Goal: Find contact information: Find contact information

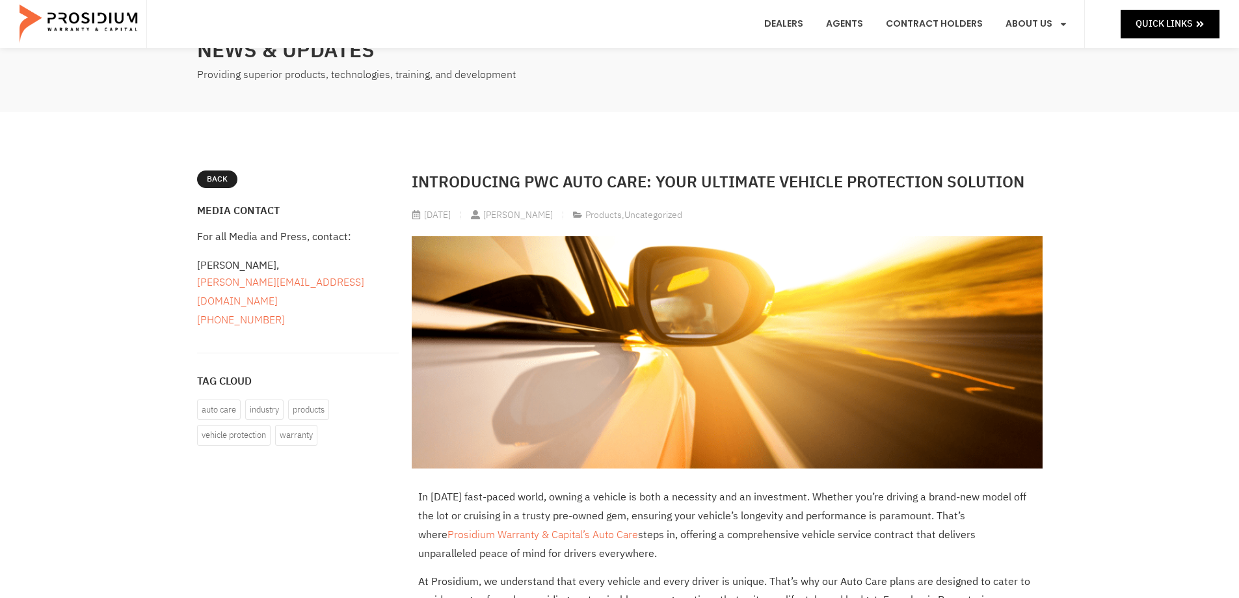
scroll to position [130, 0]
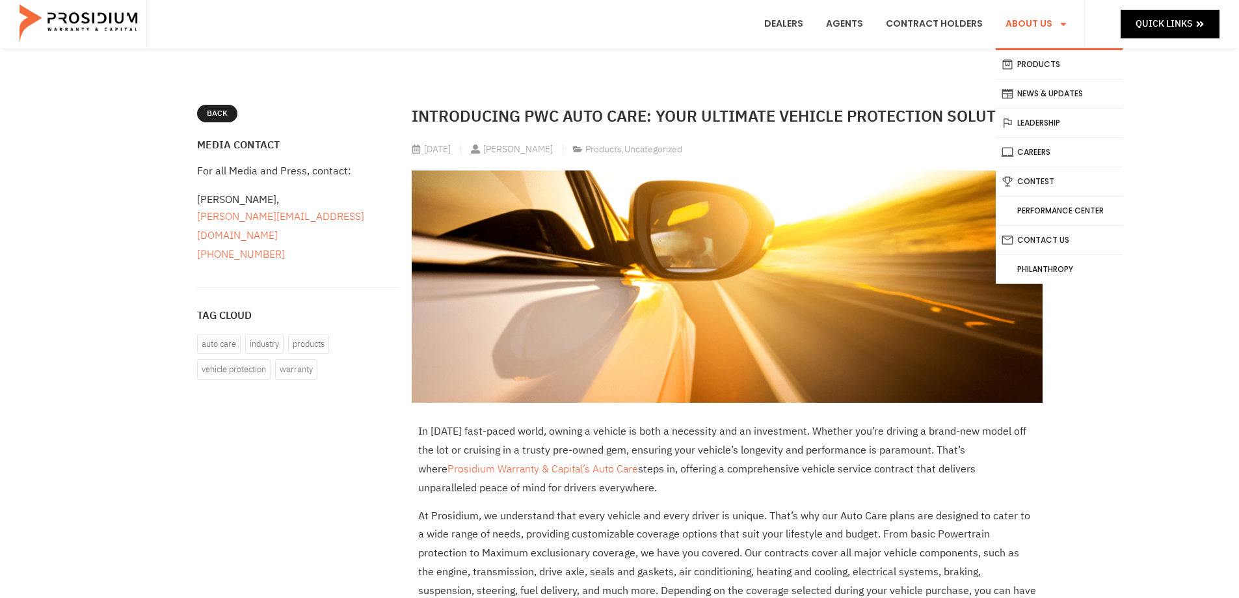
click at [1049, 25] on link "About Us" at bounding box center [1037, 24] width 82 height 48
